Goal: Transaction & Acquisition: Purchase product/service

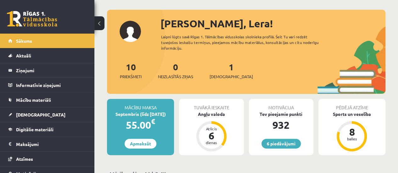
scroll to position [28, 0]
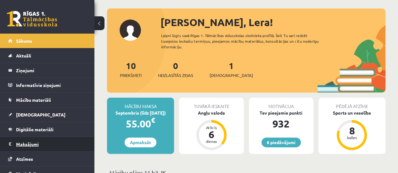
click at [63, 138] on legend "Maksājumi 0" at bounding box center [51, 144] width 70 height 14
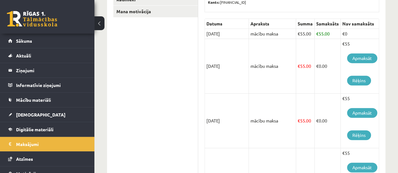
scroll to position [129, 0]
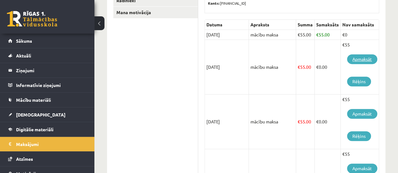
click at [363, 60] on link "Apmaksāt" at bounding box center [362, 59] width 30 height 10
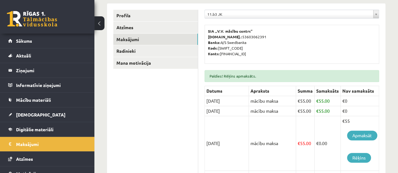
scroll to position [85, 0]
